Goal: Task Accomplishment & Management: Complete application form

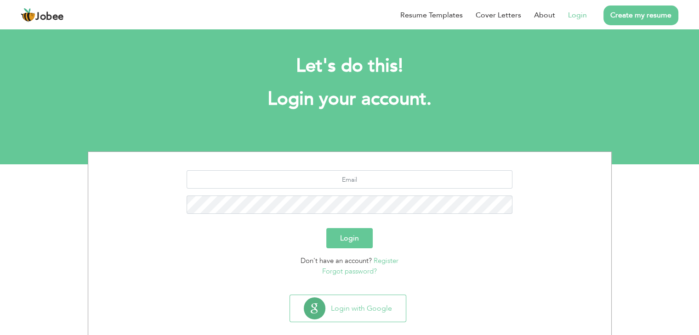
click at [584, 16] on link "Login" at bounding box center [577, 15] width 19 height 11
click at [575, 16] on link "Login" at bounding box center [577, 15] width 19 height 11
click at [582, 16] on link "Login" at bounding box center [577, 15] width 19 height 11
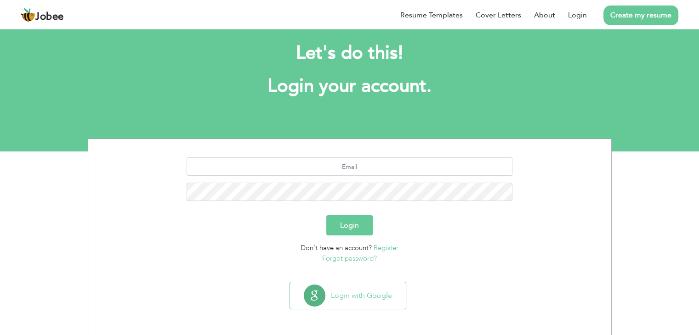
click at [364, 228] on button "Login" at bounding box center [349, 225] width 46 height 20
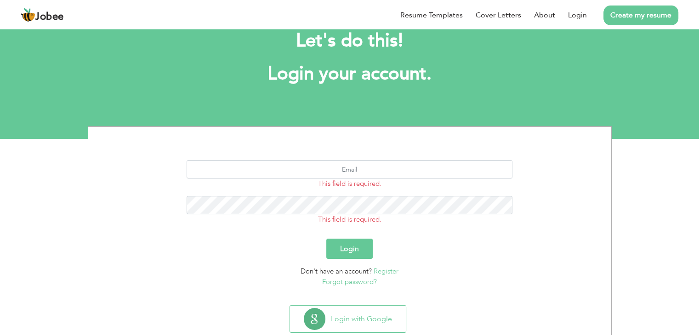
scroll to position [46, 0]
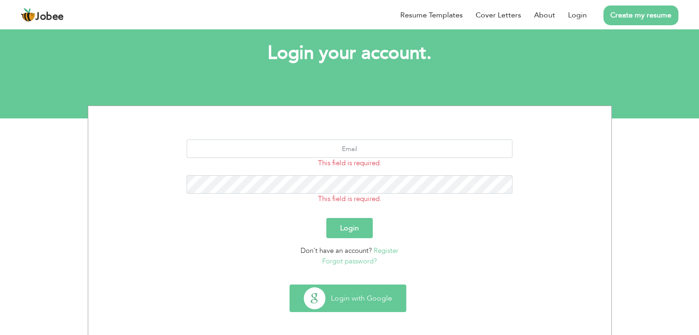
click at [362, 307] on button "Login with Google" at bounding box center [348, 298] width 116 height 27
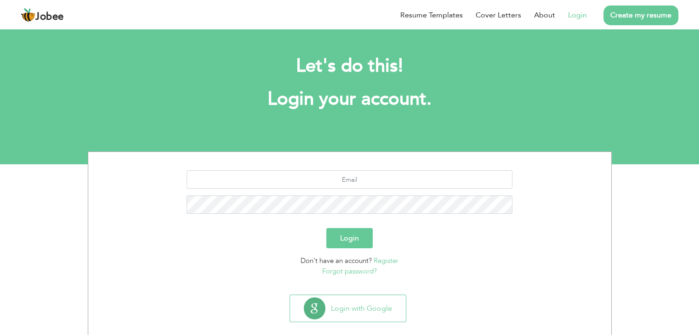
click at [584, 18] on link "Login" at bounding box center [577, 15] width 19 height 11
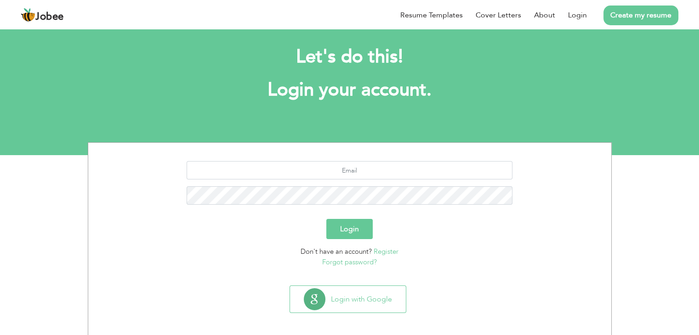
scroll to position [13, 0]
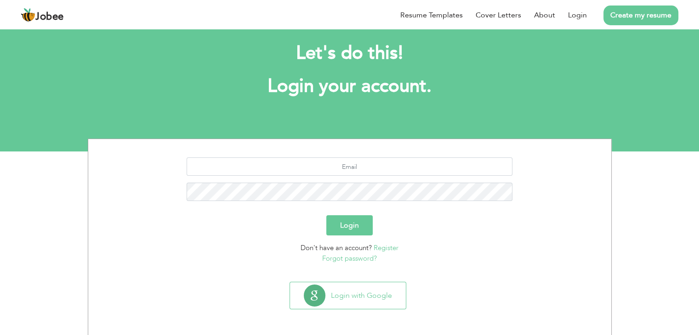
click at [367, 256] on link "Forgot password?" at bounding box center [349, 258] width 55 height 9
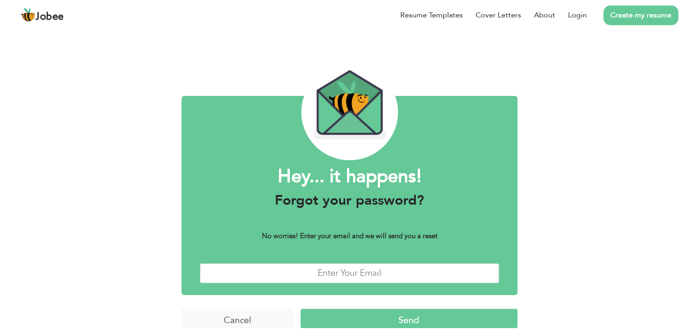
scroll to position [7, 0]
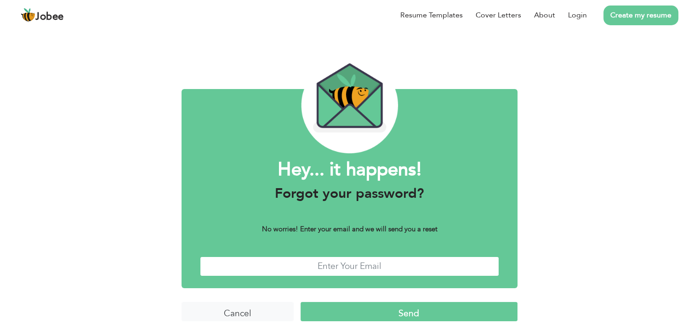
click at [412, 267] on input "text" at bounding box center [349, 267] width 299 height 20
click at [222, 316] on input "Cancel" at bounding box center [237, 312] width 112 height 20
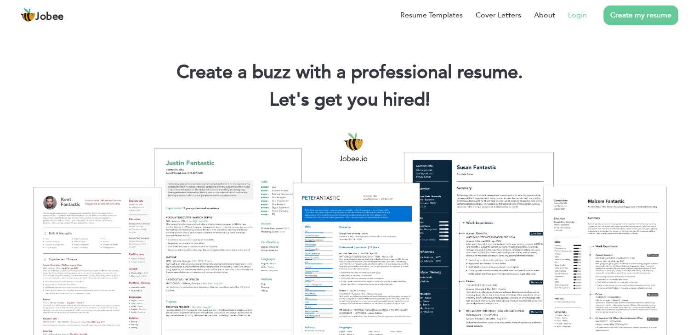
click at [579, 14] on link "Login" at bounding box center [577, 15] width 19 height 11
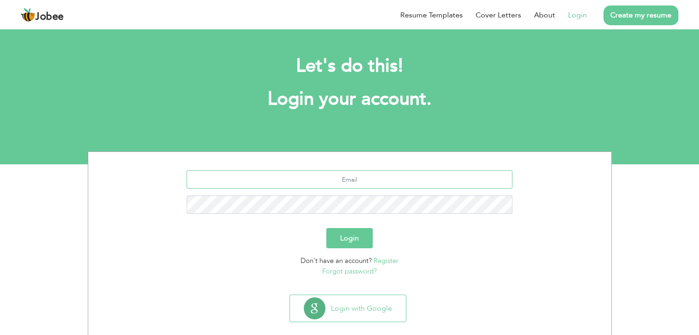
click at [317, 185] on input "text" at bounding box center [349, 179] width 326 height 18
type input "[EMAIL_ADDRESS][DOMAIN_NAME]"
click at [350, 234] on button "Login" at bounding box center [349, 238] width 46 height 20
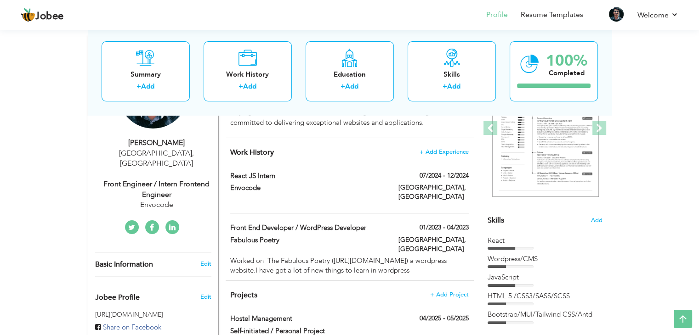
click at [165, 179] on div "Front Engineer / Intern Frontend Engineer" at bounding box center [156, 189] width 123 height 21
type input "[PERSON_NAME]"
type input "Ali"
type input "03358022217"
select select "number:166"
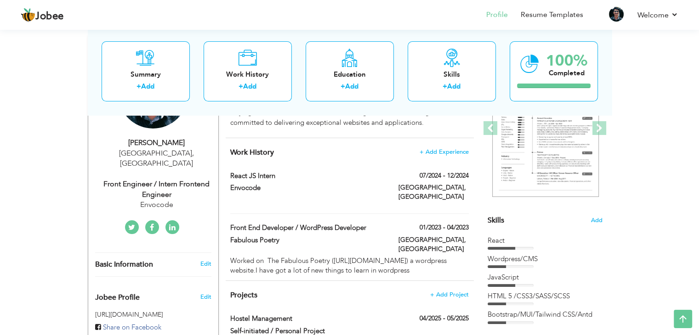
type input "[GEOGRAPHIC_DATA]"
select select "number:2"
type input "Envocode"
type input "Front Engineer / Intern Frontend Engineer"
type input "https://www.linkedin.com/in/muzammil-ali-8534b6202/"
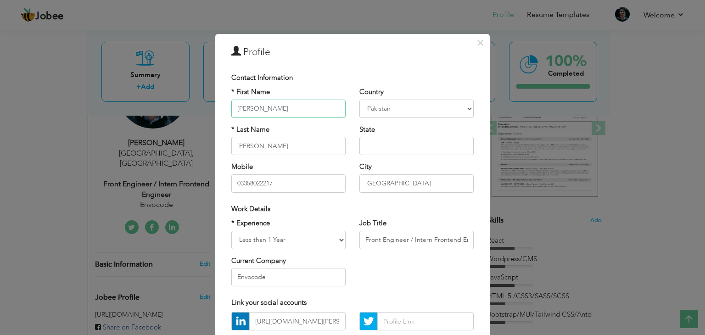
scroll to position [46, 0]
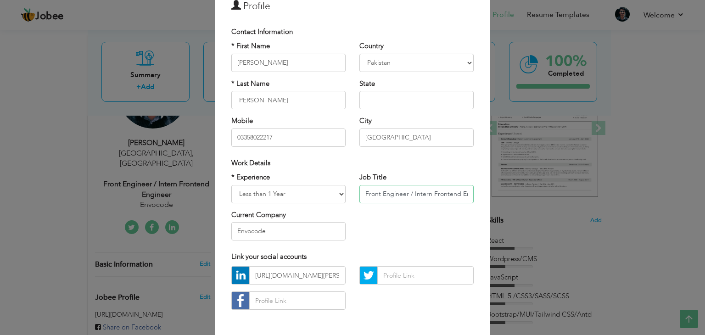
click at [397, 193] on input "Front Engineer / Intern Frontend Engineer" at bounding box center [417, 194] width 114 height 18
click at [419, 194] on input "Front Engineer / Intern Frontend Engineer" at bounding box center [417, 194] width 114 height 18
type input "F"
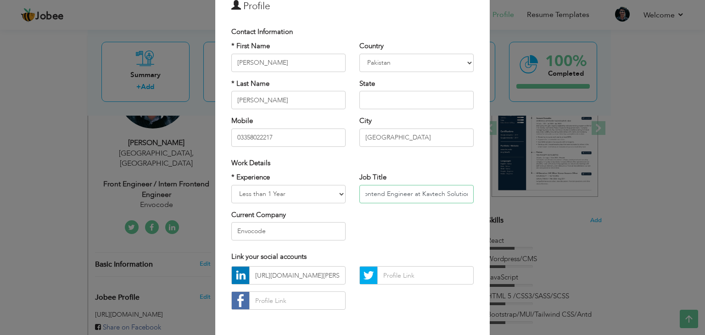
type input "Frontend Engineer at Kavtech Solutions"
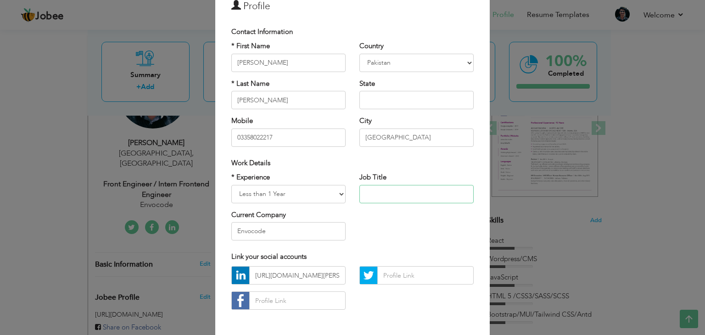
click at [397, 197] on input "text" at bounding box center [417, 194] width 114 height 18
paste input "Frontend Engineer at Kavtech Solutions"
type input "Frontend Engineer at Kavtech Solutions"
click at [278, 230] on input "Envocode" at bounding box center [288, 231] width 114 height 18
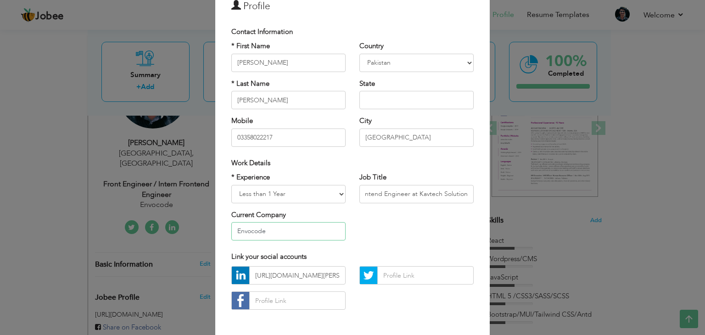
scroll to position [0, 0]
type input "E"
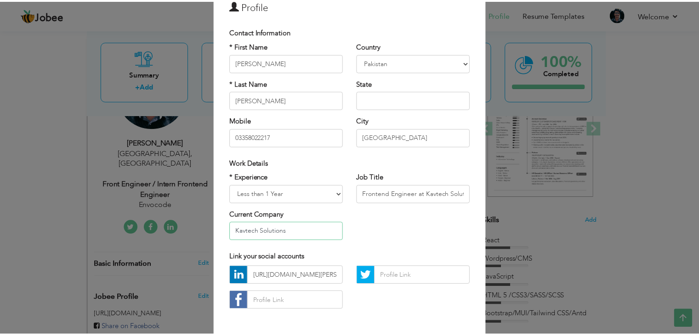
scroll to position [83, 0]
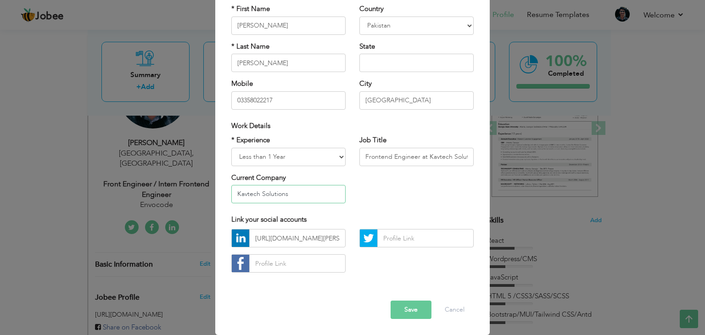
type input "Kavtech Solutions"
click at [410, 313] on button "Save" at bounding box center [411, 310] width 41 height 18
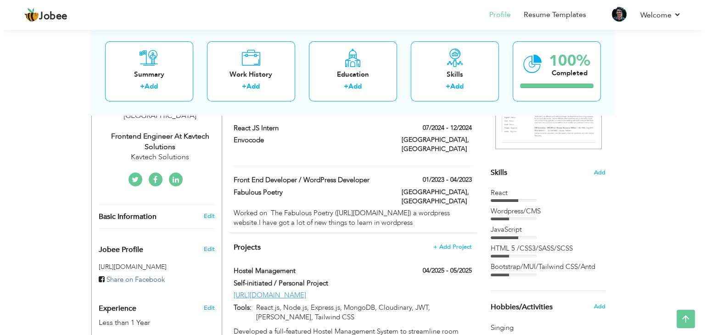
scroll to position [230, 0]
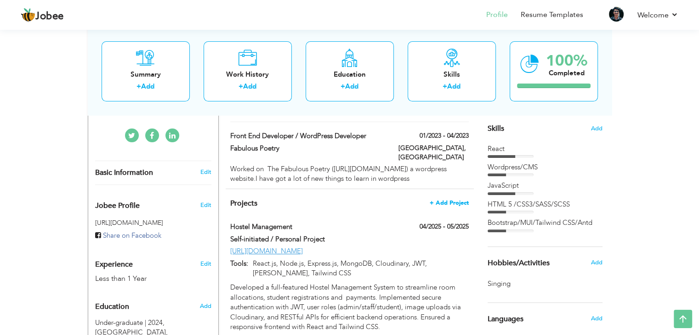
click at [448, 200] on span "+ Add Project" at bounding box center [448, 203] width 39 height 6
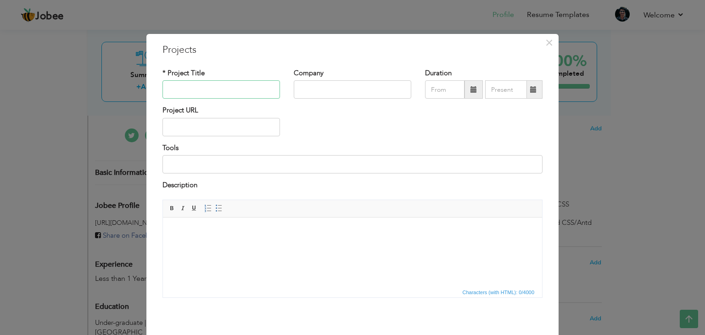
click at [249, 93] on input "text" at bounding box center [222, 89] width 118 height 18
type input "Task Management System"
click at [385, 90] on input "text" at bounding box center [353, 89] width 118 height 18
type input "Kavtech Solutions (PVT Limited)"
click at [471, 87] on span at bounding box center [474, 89] width 6 height 6
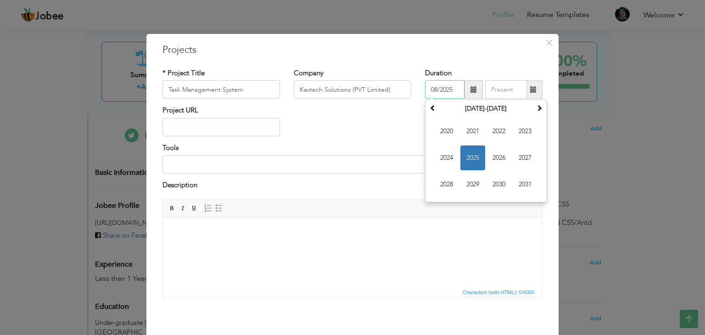
click at [474, 152] on span "2025" at bounding box center [473, 158] width 25 height 25
click at [462, 160] on span "Jun" at bounding box center [473, 158] width 25 height 25
type input "06/2025"
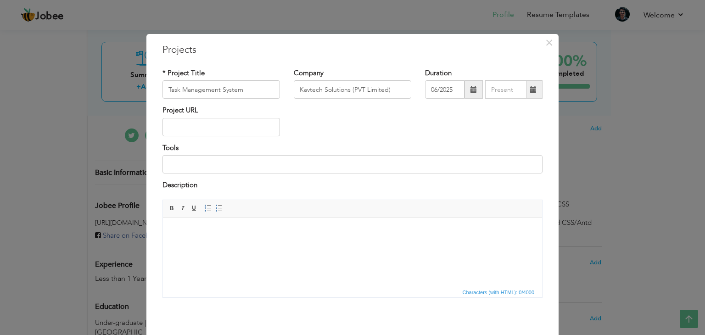
click at [526, 87] on span at bounding box center [534, 89] width 18 height 18
type input "08/2025"
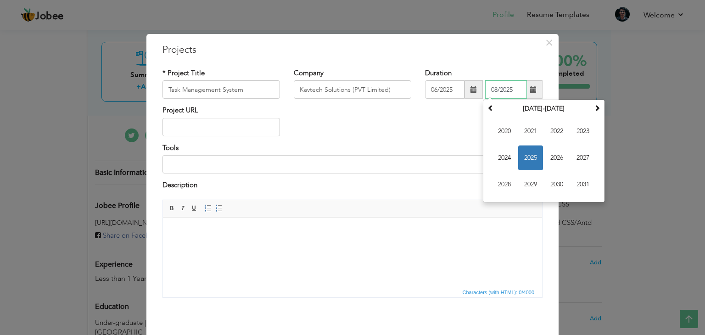
click at [534, 166] on span "2025" at bounding box center [531, 158] width 25 height 25
click at [581, 157] on span "Aug" at bounding box center [583, 158] width 25 height 25
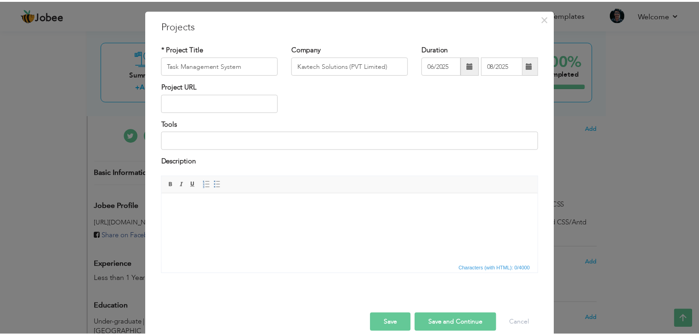
scroll to position [37, 0]
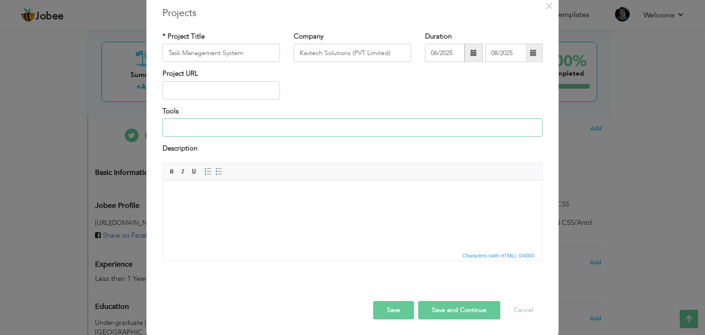
click at [252, 133] on input at bounding box center [353, 127] width 380 height 18
paste input "React.js • Node.js • Prisma ORM • PostgreSQL (Neon DB) • Tailwind CSS • JWT • C…"
type input "React.js • Node.js • Prisma ORM • PostgreSQL (Neon DB) • Tailwind CSS • JWT • C…"
click at [626, 172] on div "× Projects * Project Title Task Management System Company Kavtech Solutions (PV…" at bounding box center [352, 167] width 705 height 335
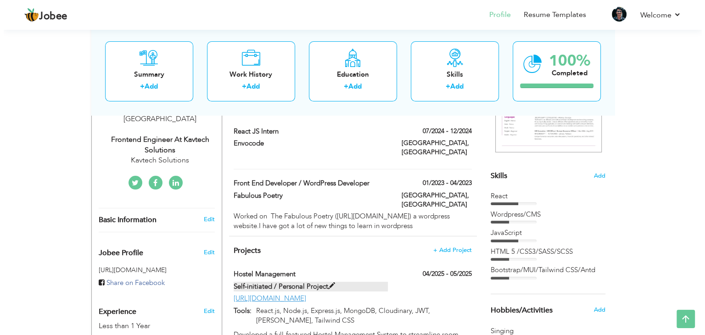
scroll to position [184, 0]
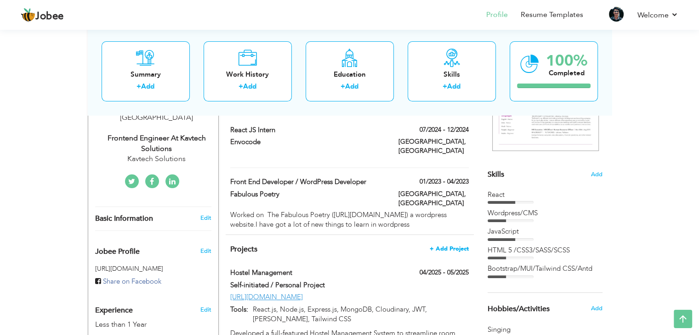
click at [453, 246] on span "+ Add Project" at bounding box center [448, 249] width 39 height 6
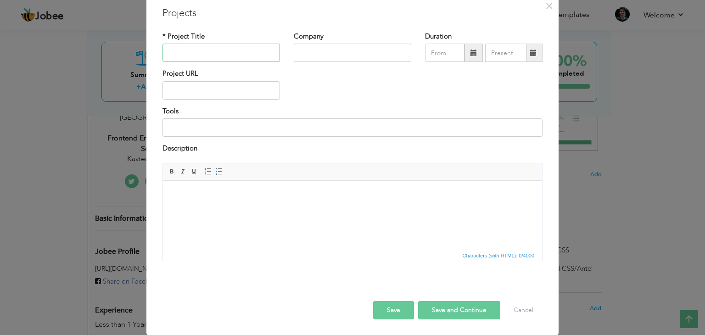
scroll to position [0, 0]
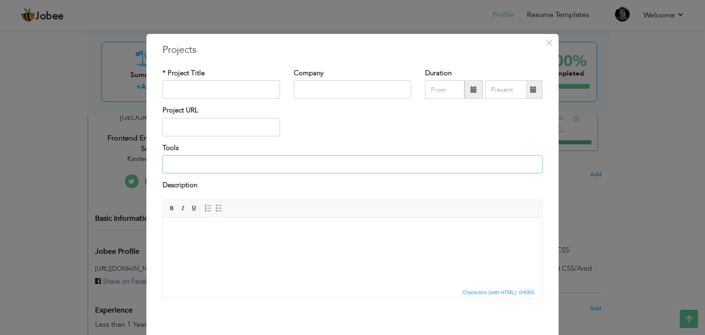
click at [328, 167] on input at bounding box center [353, 164] width 380 height 18
paste input "React.js • Node.js • Prisma ORM • PostgreSQL (Neon DB) • Tailwind CSS • JWT • C…"
type input "React.js • Node.js • Prisma ORM • PostgreSQL (Neon DB) • Tailwind CSS • JWT • C…"
click at [393, 245] on html at bounding box center [352, 231] width 379 height 28
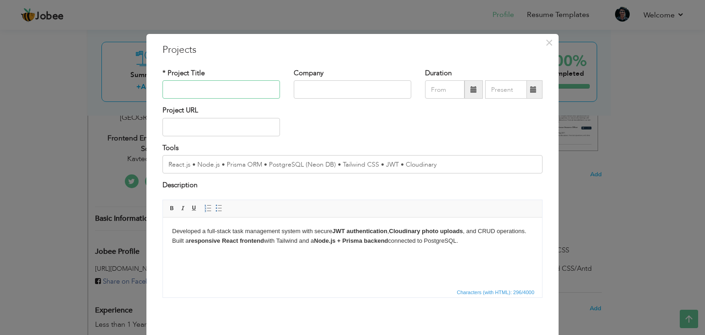
click at [243, 91] on input "text" at bounding box center [222, 89] width 118 height 18
type input "Task Management System"
click at [319, 81] on input "text" at bounding box center [353, 89] width 118 height 18
type input "Kavtech Solutions (PVT Limited)"
click at [474, 94] on span at bounding box center [474, 89] width 18 height 18
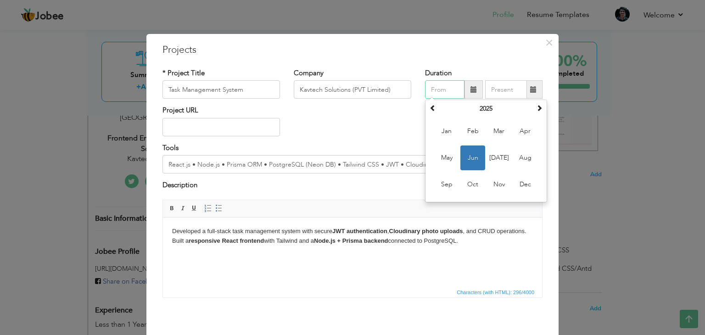
click at [470, 160] on span "Jun" at bounding box center [473, 158] width 25 height 25
type input "06/2025"
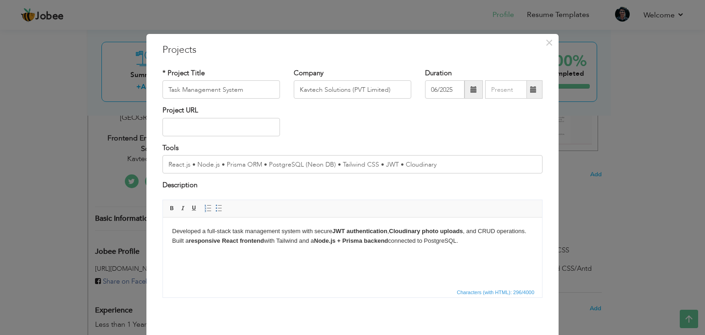
click at [533, 90] on span at bounding box center [533, 89] width 6 height 6
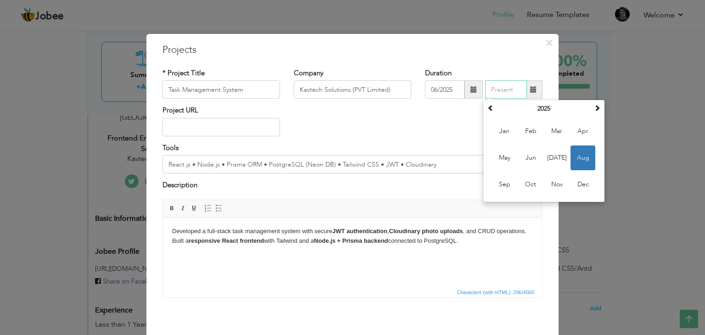
click at [585, 155] on span "Aug" at bounding box center [583, 158] width 25 height 25
type input "08/2025"
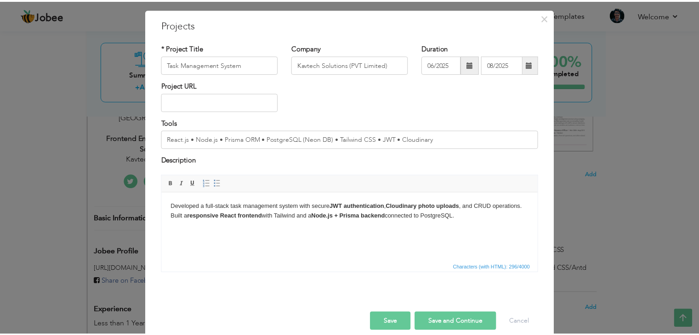
scroll to position [37, 0]
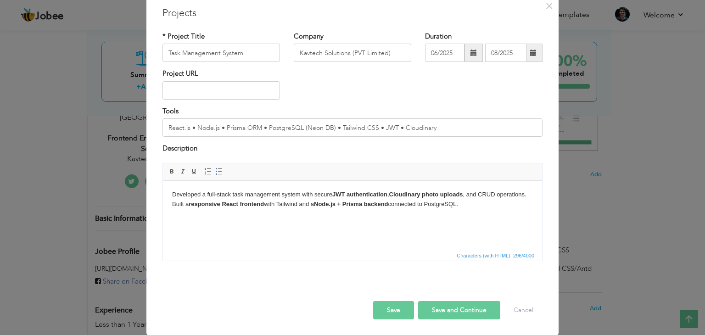
click at [435, 312] on button "Save and Continue" at bounding box center [459, 310] width 82 height 18
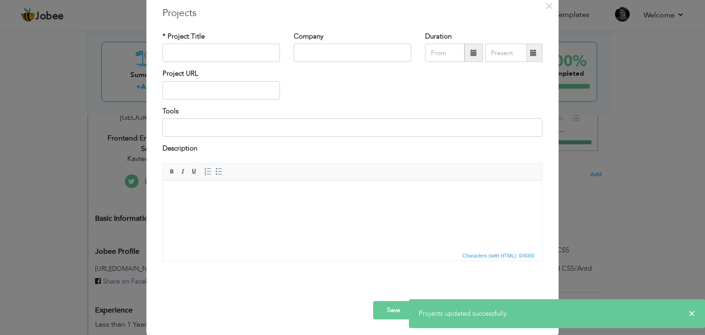
click at [603, 107] on div "× Projects * Project Title Company Duration Project URL Tools Description" at bounding box center [352, 167] width 705 height 335
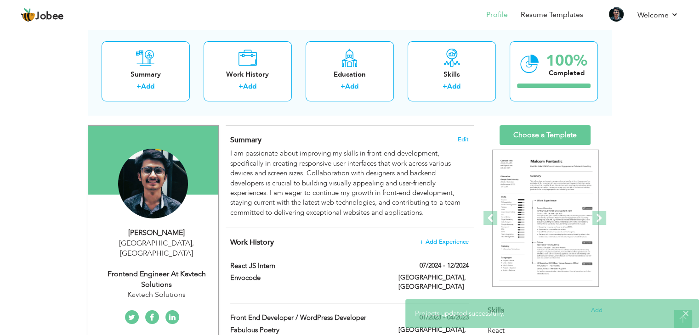
scroll to position [46, 0]
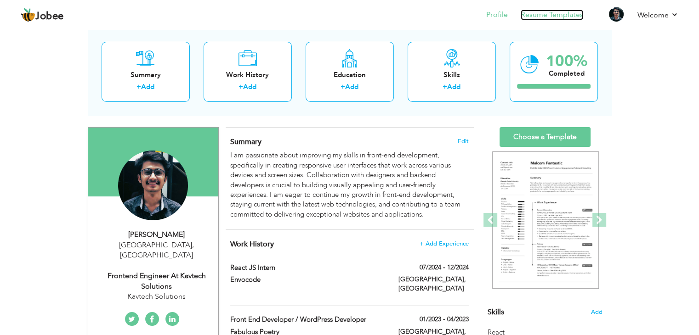
click at [558, 16] on link "Resume Templates" at bounding box center [551, 15] width 62 height 11
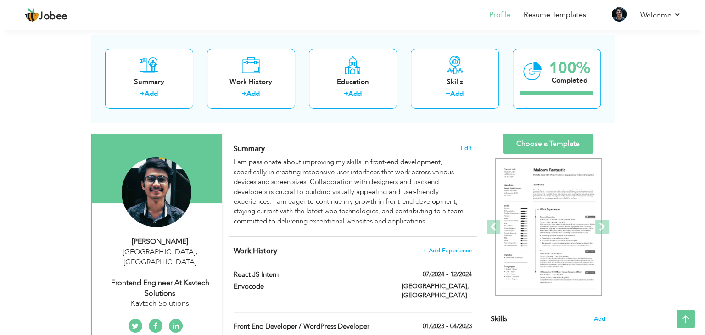
scroll to position [37, 0]
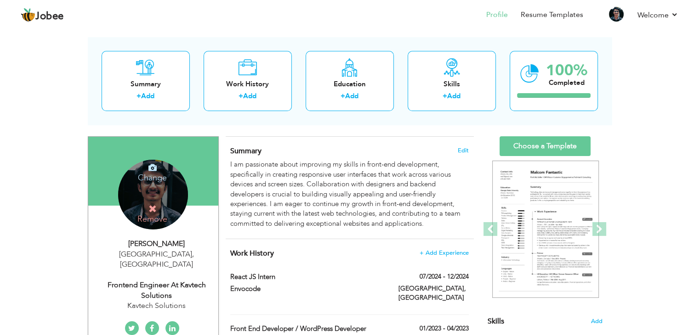
click at [167, 280] on div "Frontend Engineer at Kavtech Solutions" at bounding box center [156, 290] width 123 height 21
select select "number:166"
select select "number:2"
type input "Kavtech Solutions"
type input "Frontend Engineer at Kavtech Solutions"
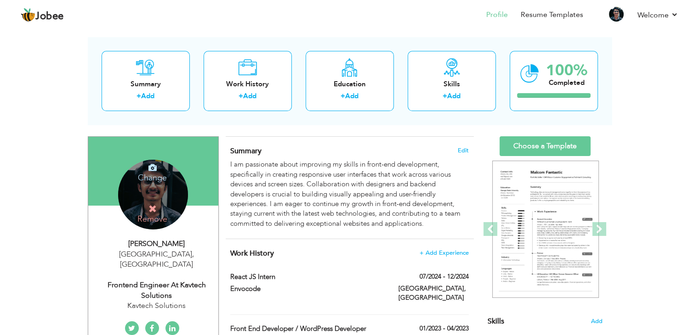
type input "https://www.linkedin.com/in/muzammil-ali-8534b6202/"
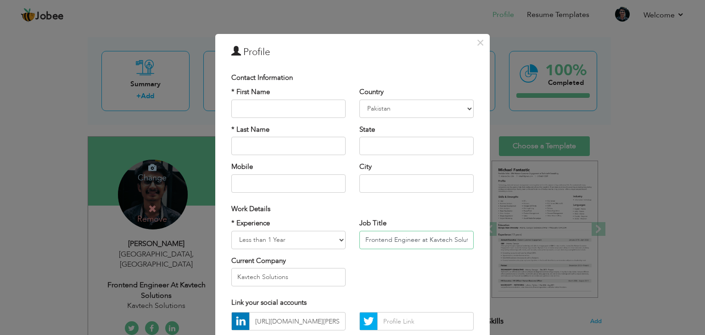
click at [440, 236] on input "Frontend Engineer at Kavtech Solutions" at bounding box center [417, 240] width 114 height 18
click at [451, 237] on input "Frontend Engineer at Kavtech Solutions" at bounding box center [417, 240] width 114 height 18
drag, startPoint x: 418, startPoint y: 238, endPoint x: 538, endPoint y: 246, distance: 119.7
click at [538, 246] on div "× Profile Contact Information * First Name * Last Name Mobile Aruba" at bounding box center [352, 167] width 705 height 335
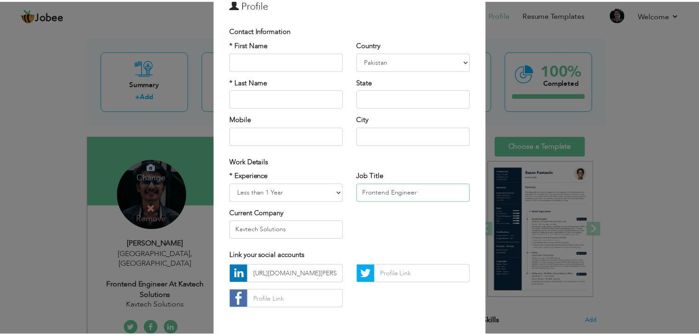
scroll to position [83, 0]
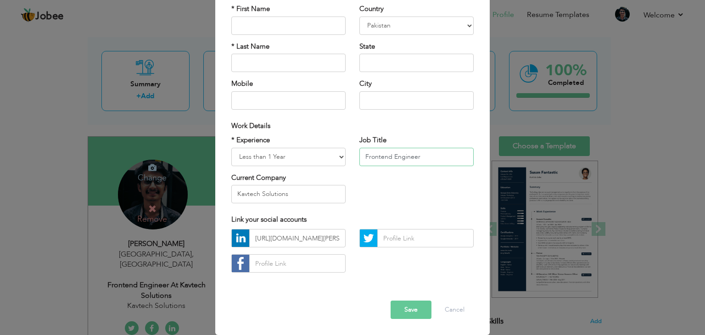
type input "Frontend Engineer"
click at [406, 309] on button "Save" at bounding box center [411, 310] width 41 height 18
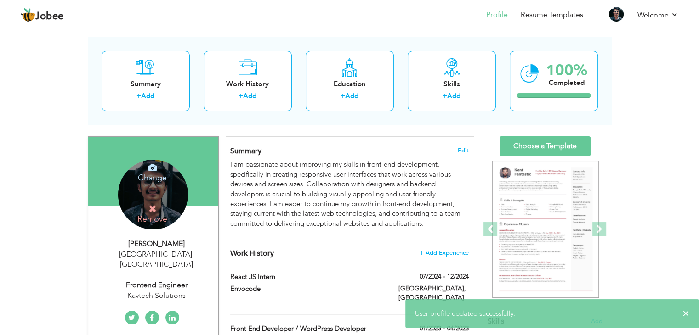
click at [602, 105] on div "Summary + Add Work History + Add Education + Add Skills + Add 100% Completed" at bounding box center [350, 81] width 524 height 88
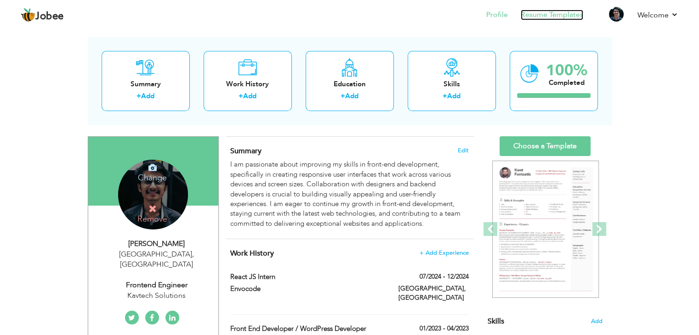
click at [544, 12] on link "Resume Templates" at bounding box center [551, 15] width 62 height 11
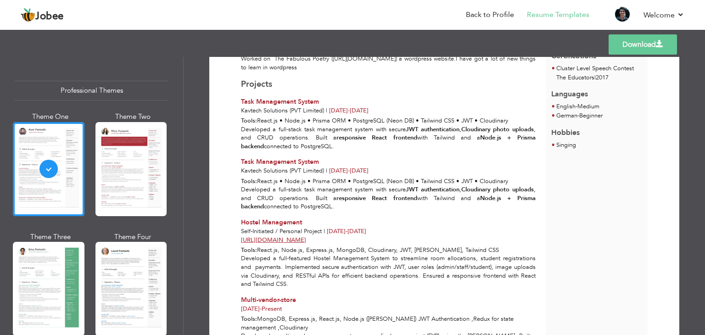
scroll to position [276, 0]
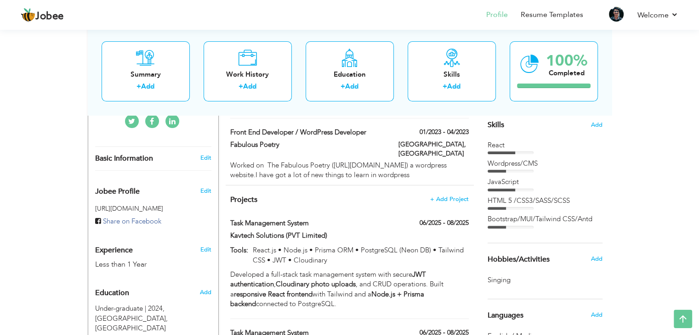
scroll to position [212, 0]
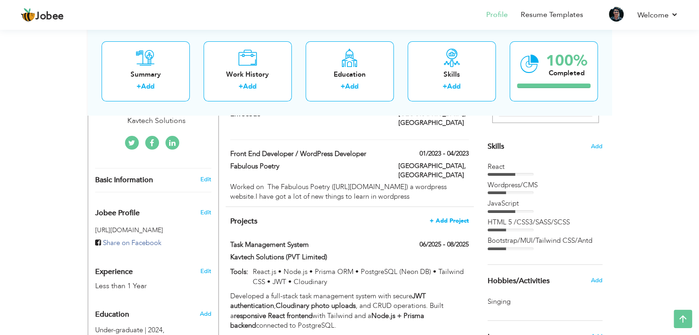
click at [441, 218] on span "+ Add Project" at bounding box center [448, 221] width 39 height 6
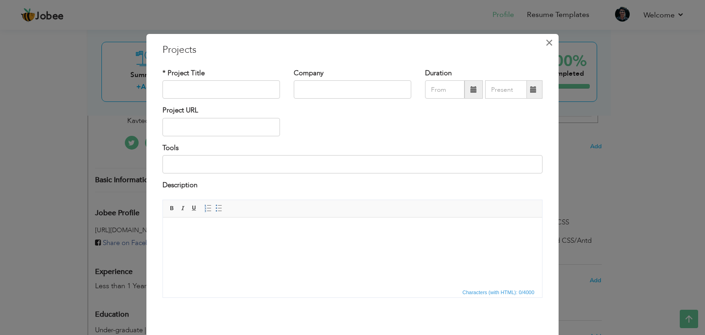
click at [546, 41] on span "×" at bounding box center [550, 42] width 8 height 17
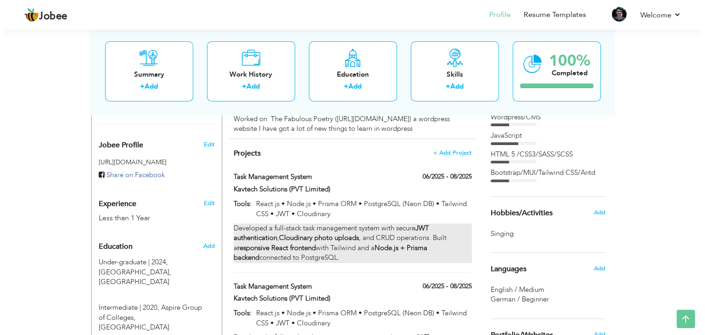
scroll to position [304, 0]
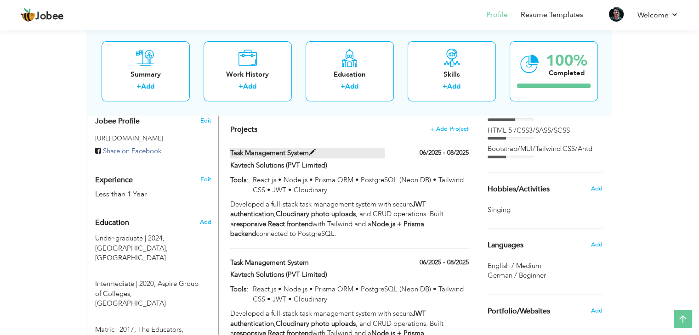
click at [312, 149] on span at bounding box center [312, 152] width 7 height 7
type input "Task Management System"
type input "Kavtech Solutions (PVT Limited)"
type input "06/2025"
type input "08/2025"
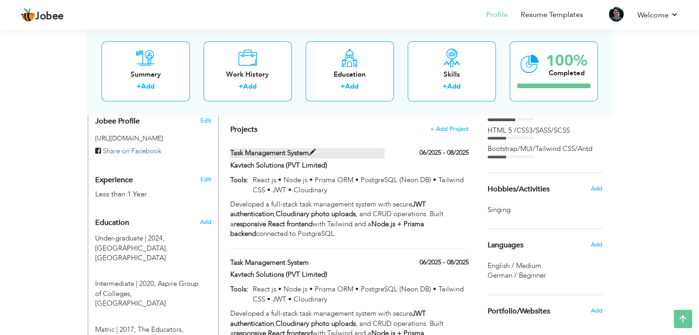
type input "React.js • Node.js • Prisma ORM • PostgreSQL (Neon DB) • Tailwind CSS • JWT • C…"
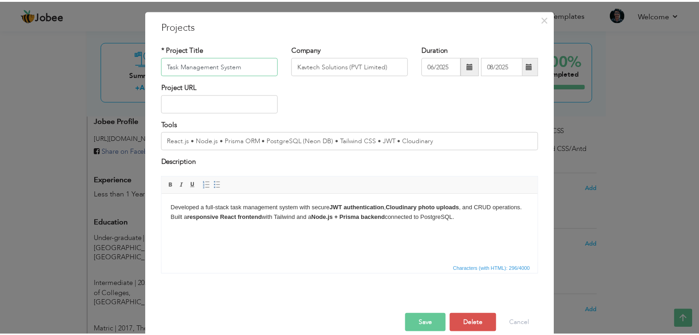
scroll to position [37, 0]
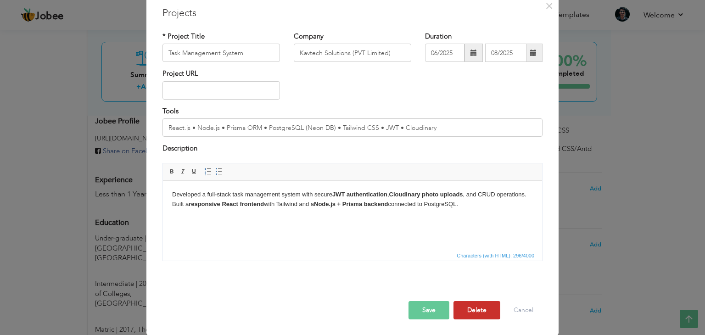
click at [488, 308] on button "Delete" at bounding box center [477, 310] width 47 height 18
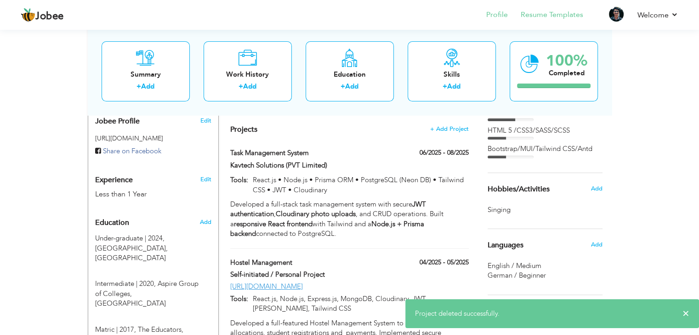
click at [542, 21] on li "Resume Templates" at bounding box center [544, 15] width 75 height 25
click at [542, 11] on link "Resume Templates" at bounding box center [551, 15] width 62 height 11
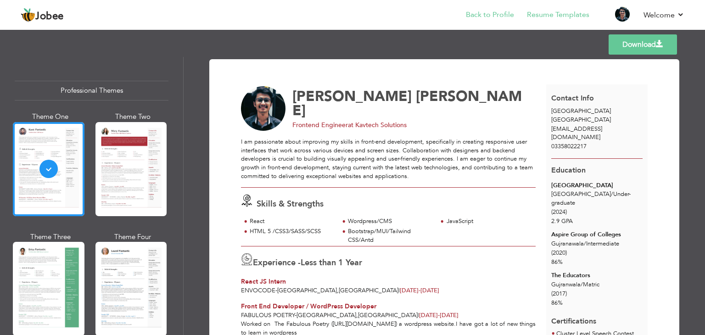
click at [497, 7] on li "Back to Profile" at bounding box center [483, 15] width 61 height 25
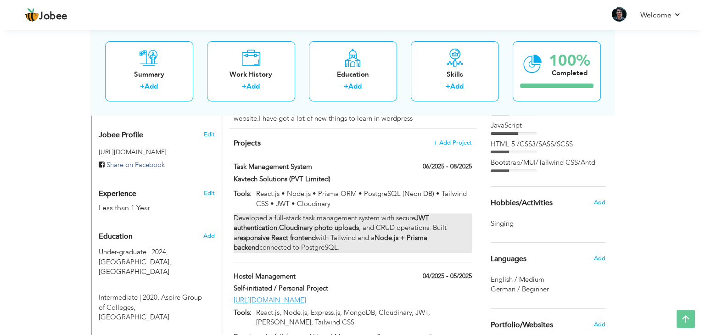
scroll to position [304, 0]
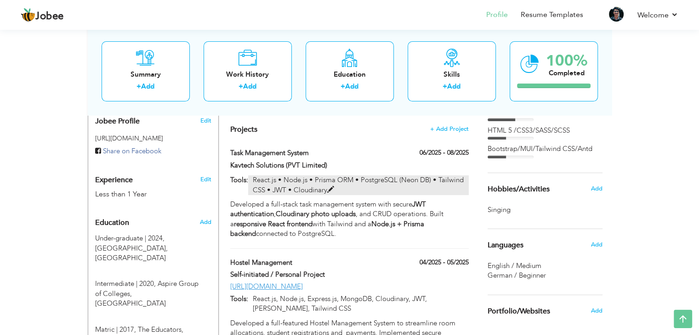
click at [327, 186] on span at bounding box center [330, 189] width 7 height 7
type input "Task Management System"
type input "Kavtech Solutions (PVT Limited)"
type input "06/2025"
type input "08/2025"
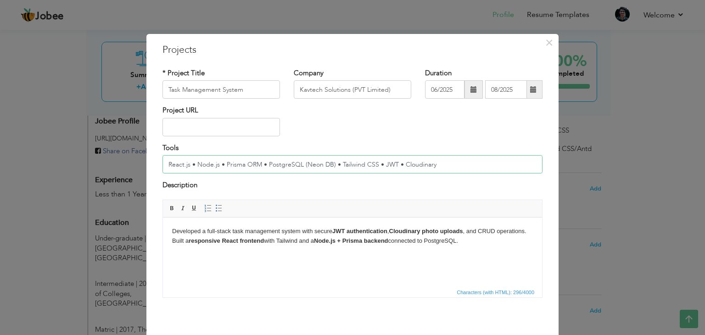
click at [397, 163] on input "React.js • Node.js • Prisma ORM • PostgreSQL (Neon DB) • Tailwind CSS • JWT • C…" at bounding box center [353, 164] width 380 height 18
click at [452, 167] on input "React.js • Node.js • Prisma ORM • PostgreSQL (Neon DB) • Tailwind CSS • JWT • C…" at bounding box center [353, 164] width 380 height 18
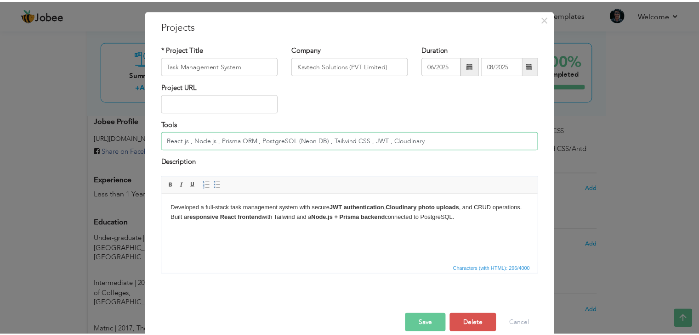
scroll to position [37, 0]
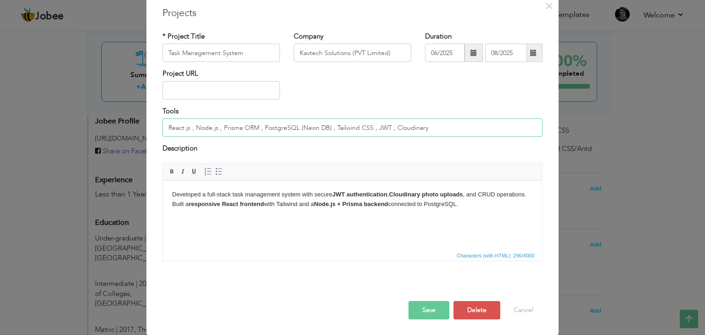
type input "React.js , Node.js , Prisma ORM , PostgreSQL (Neon DB) , Tailwind CSS , JWT , C…"
click at [436, 315] on button "Save" at bounding box center [429, 310] width 41 height 18
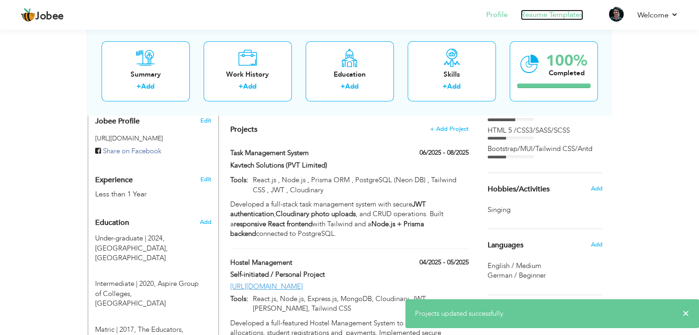
click at [554, 19] on link "Resume Templates" at bounding box center [551, 15] width 62 height 11
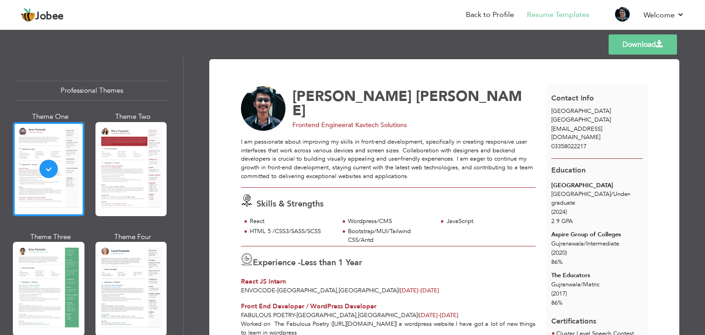
click at [618, 43] on link "Download" at bounding box center [643, 44] width 68 height 20
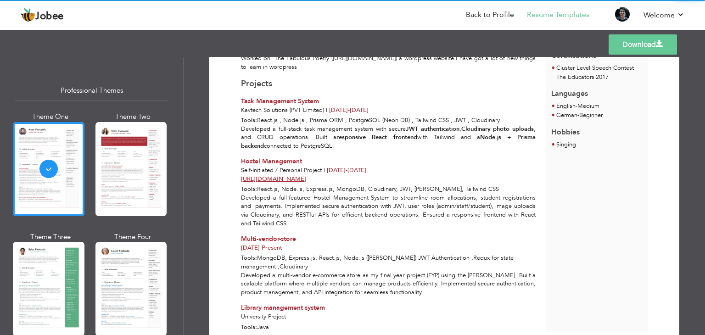
scroll to position [305, 0]
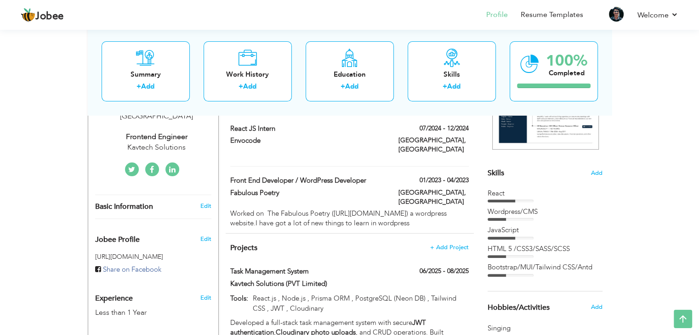
scroll to position [152, 0]
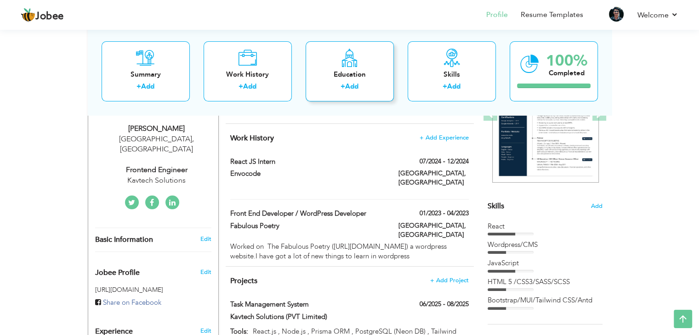
click at [372, 75] on div "Education" at bounding box center [349, 75] width 73 height 10
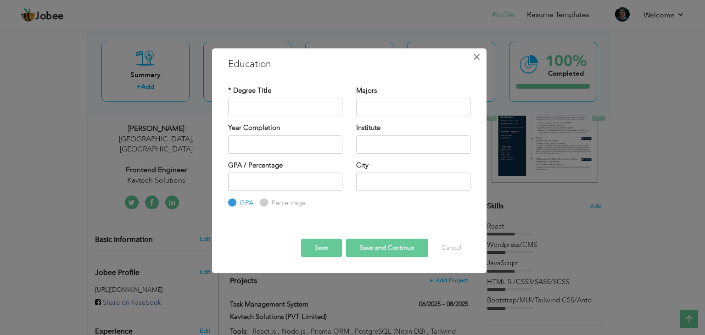
click at [480, 55] on span "×" at bounding box center [477, 57] width 8 height 17
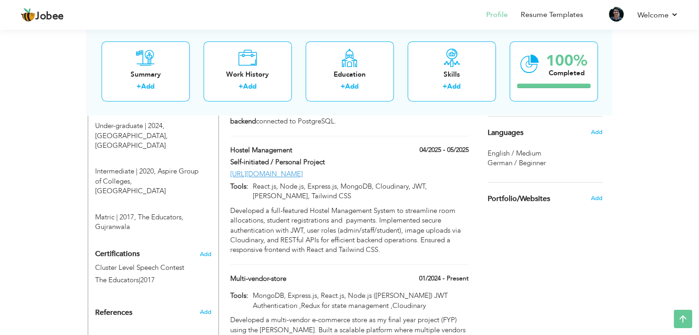
scroll to position [381, 0]
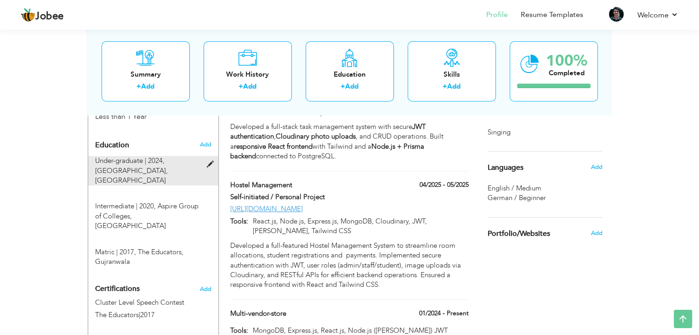
click at [146, 156] on span "Under-graduate | 2024," at bounding box center [129, 160] width 69 height 9
type input "Under-graduate"
type input "2024"
type input "[GEOGRAPHIC_DATA]"
type input "2.85"
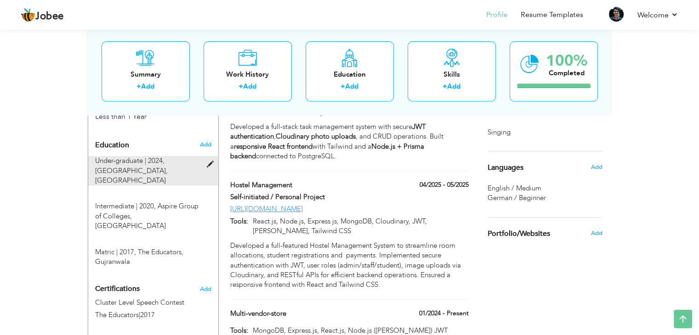
type input "[GEOGRAPHIC_DATA]"
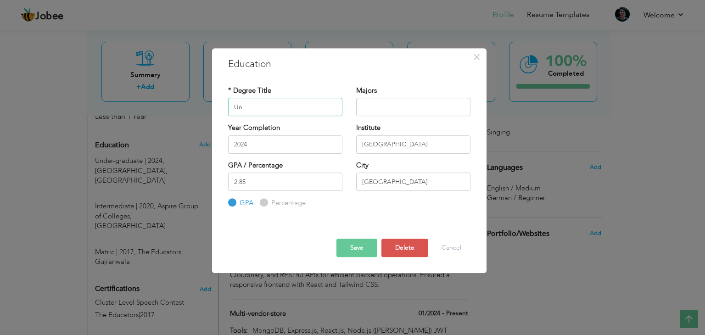
type input "U"
type input "Graduate"
click at [377, 105] on input "text" at bounding box center [413, 107] width 114 height 18
type input "Computer Science"
click at [320, 185] on input "2.85" at bounding box center [285, 182] width 114 height 18
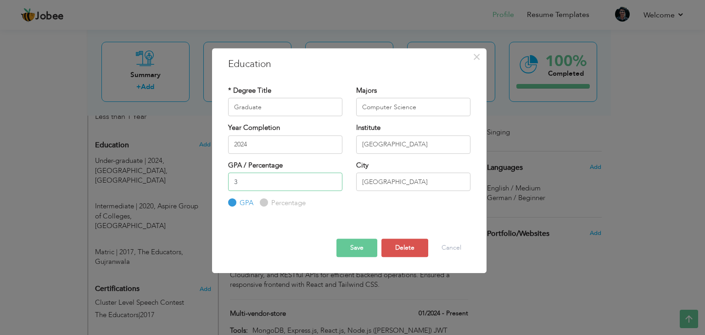
click at [333, 179] on input "3" at bounding box center [285, 182] width 114 height 18
click at [334, 184] on input "2" at bounding box center [285, 182] width 114 height 18
click at [334, 184] on input "1" at bounding box center [285, 182] width 114 height 18
click at [334, 181] on input "2" at bounding box center [285, 182] width 114 height 18
click at [319, 181] on input "2" at bounding box center [285, 182] width 114 height 18
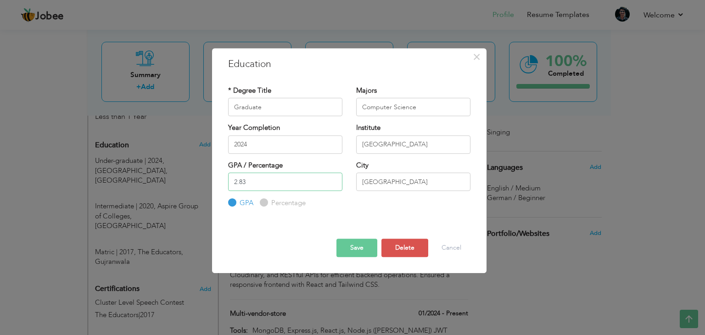
type input "2.83"
click at [356, 246] on button "Save" at bounding box center [357, 248] width 41 height 18
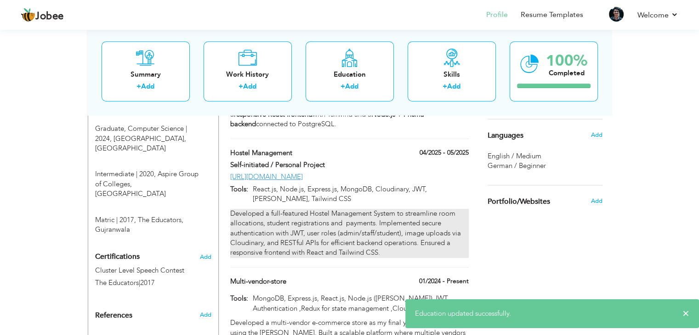
scroll to position [427, 0]
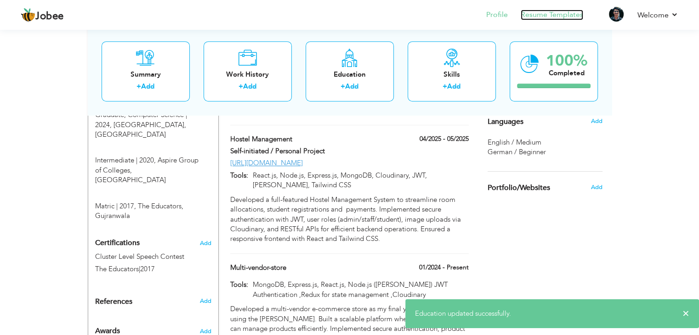
click at [560, 19] on link "Resume Templates" at bounding box center [551, 15] width 62 height 11
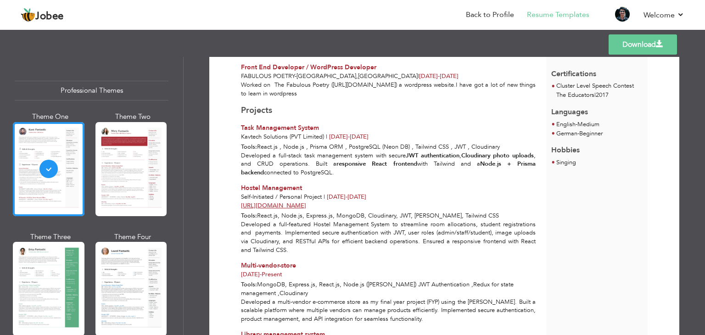
scroll to position [259, 0]
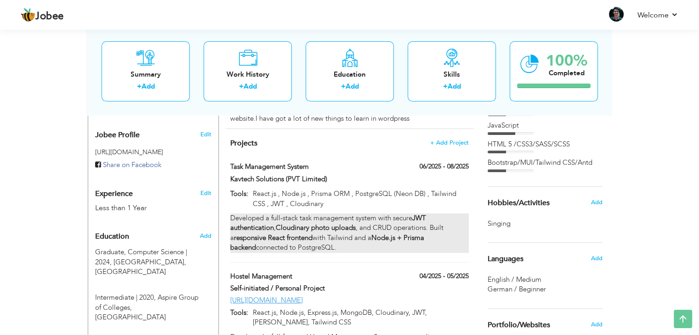
click at [337, 221] on div "Developed a full-stack task management system with secure JWT authentication , …" at bounding box center [349, 233] width 238 height 39
type input "Task Management System"
type input "Kavtech Solutions (PVT Limited)"
type input "06/2025"
type input "08/2025"
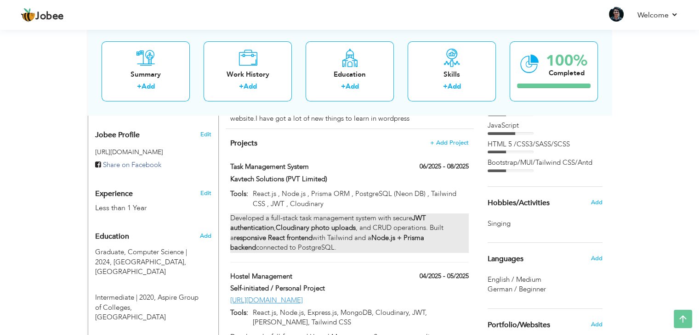
type input "React.js , Node.js , Prisma ORM , PostgreSQL (Neon DB) , Tailwind CSS , JWT , C…"
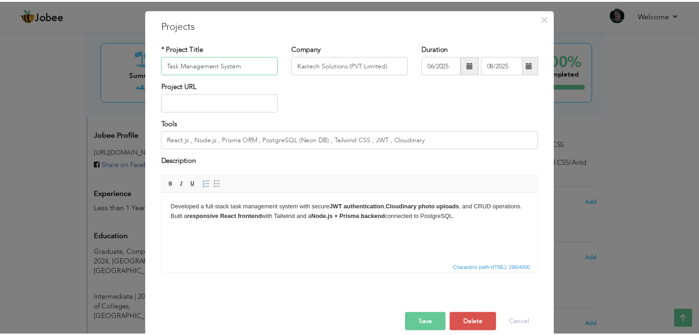
scroll to position [37, 0]
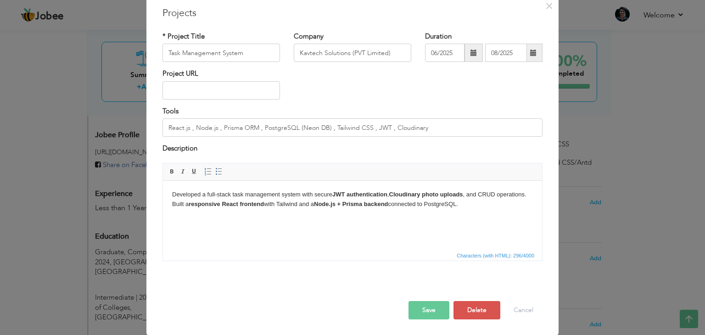
click at [375, 194] on strong "JWT authentication" at bounding box center [360, 194] width 55 height 7
click at [337, 192] on strong "JWT" at bounding box center [339, 194] width 12 height 7
click at [399, 191] on strong "Cloudinary photo uploads" at bounding box center [420, 194] width 74 height 7
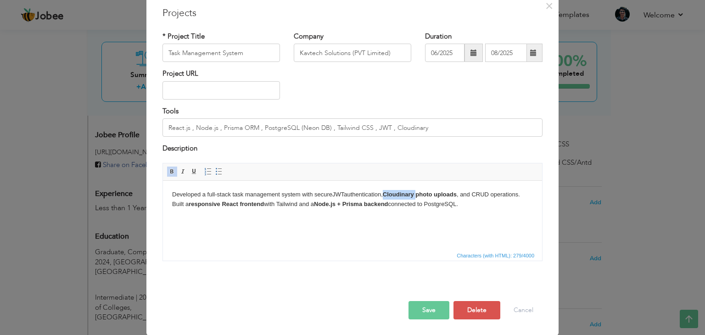
click at [399, 191] on strong "Cloudinary photo uploads" at bounding box center [420, 194] width 74 height 7
click at [434, 194] on strong "photo uploads" at bounding box center [432, 194] width 41 height 7
click at [428, 194] on strong "photo uploads" at bounding box center [432, 194] width 41 height 7
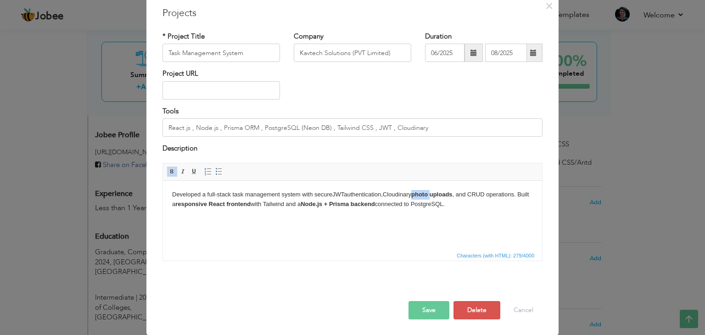
click at [428, 194] on strong "photo uploads" at bounding box center [432, 194] width 41 height 7
click at [435, 193] on strong "photo uploads" at bounding box center [432, 194] width 41 height 7
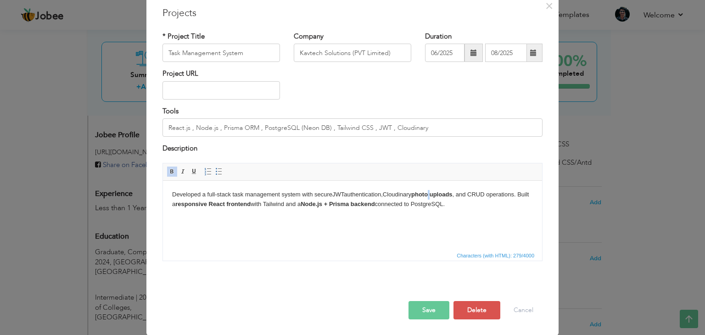
click at [435, 193] on strong "photo uploads" at bounding box center [432, 194] width 41 height 7
click at [430, 193] on strong "photo uploads" at bounding box center [432, 194] width 41 height 7
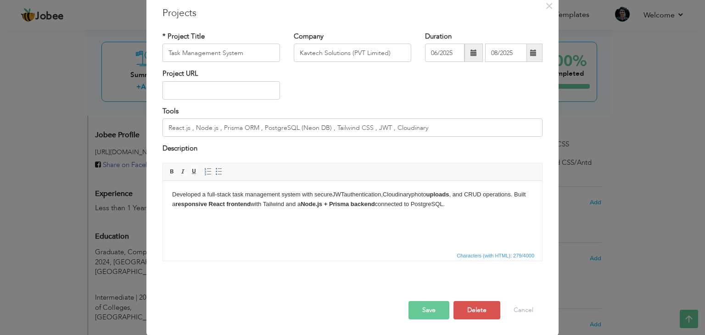
click at [449, 193] on strong "uploads" at bounding box center [438, 194] width 23 height 7
click at [355, 205] on strong "Node.js + Prisma backend" at bounding box center [338, 203] width 74 height 7
click at [347, 205] on strong "Node.js + Prisma" at bounding box center [325, 203] width 48 height 7
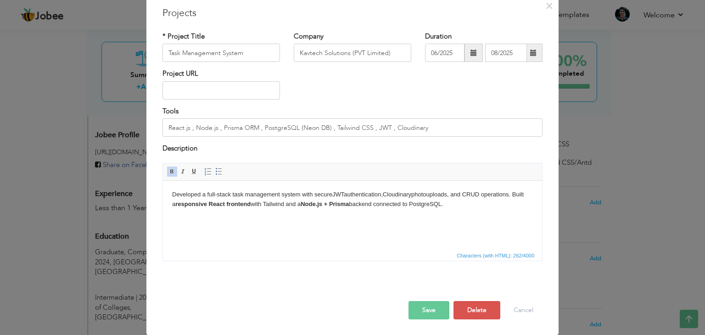
click at [347, 205] on strong "Node.js + Prisma" at bounding box center [325, 203] width 48 height 7
click at [315, 206] on strong "Node.js +" at bounding box center [314, 203] width 27 height 7
click at [327, 205] on strong ".js +" at bounding box center [321, 203] width 12 height 7
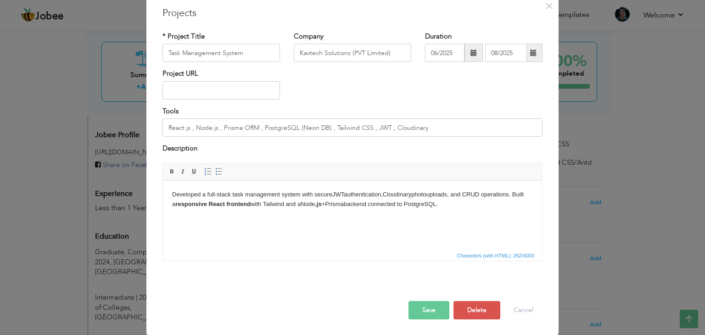
click at [321, 205] on strong ".js" at bounding box center [318, 203] width 6 height 7
click at [195, 203] on strong "responsive React frontend" at bounding box center [212, 203] width 75 height 7
click at [215, 205] on strong "React frontend" at bounding box center [225, 203] width 42 height 7
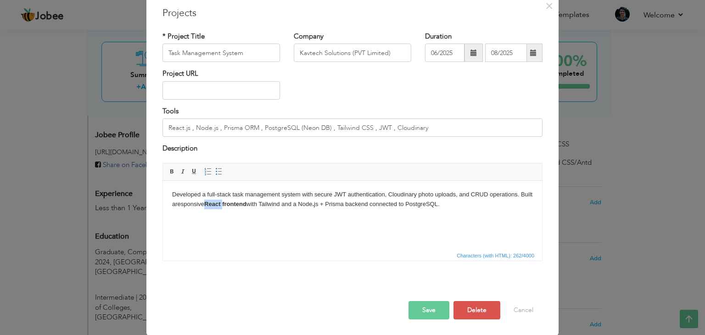
click at [215, 205] on strong "React frontend" at bounding box center [225, 203] width 42 height 7
click at [244, 205] on strong "frontend" at bounding box center [232, 203] width 24 height 7
click at [437, 310] on button "Save" at bounding box center [429, 310] width 41 height 18
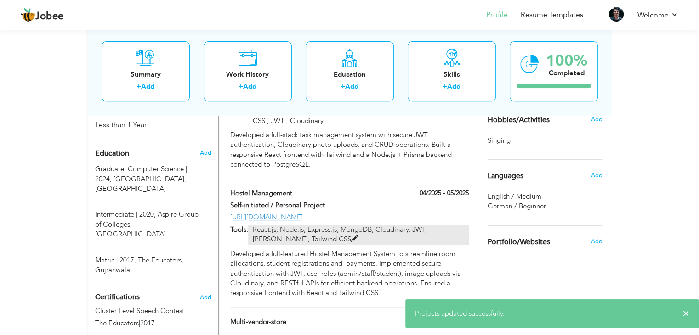
scroll to position [382, 0]
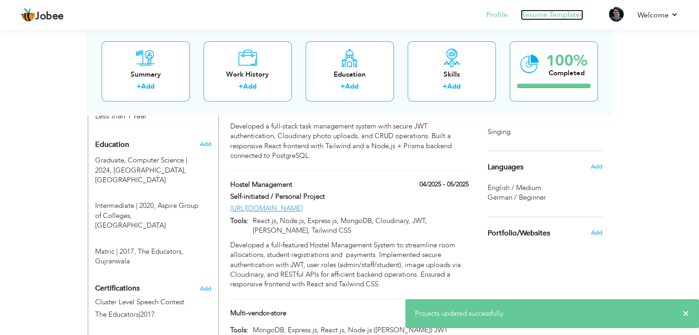
click at [562, 10] on link "Resume Templates" at bounding box center [551, 15] width 62 height 11
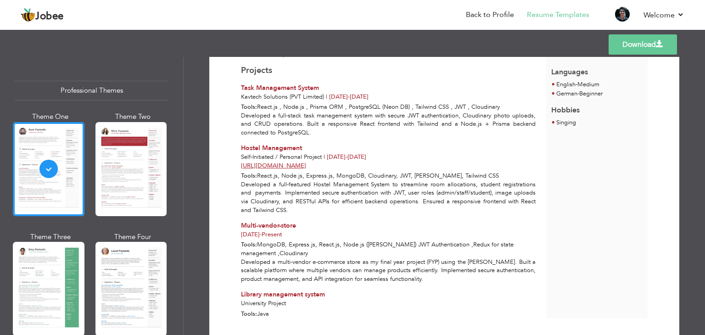
scroll to position [168, 0]
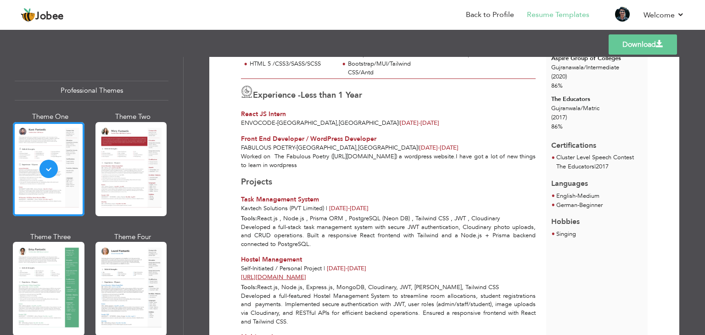
click at [629, 44] on link "Download" at bounding box center [643, 44] width 68 height 20
